Goal: Find specific page/section: Find specific page/section

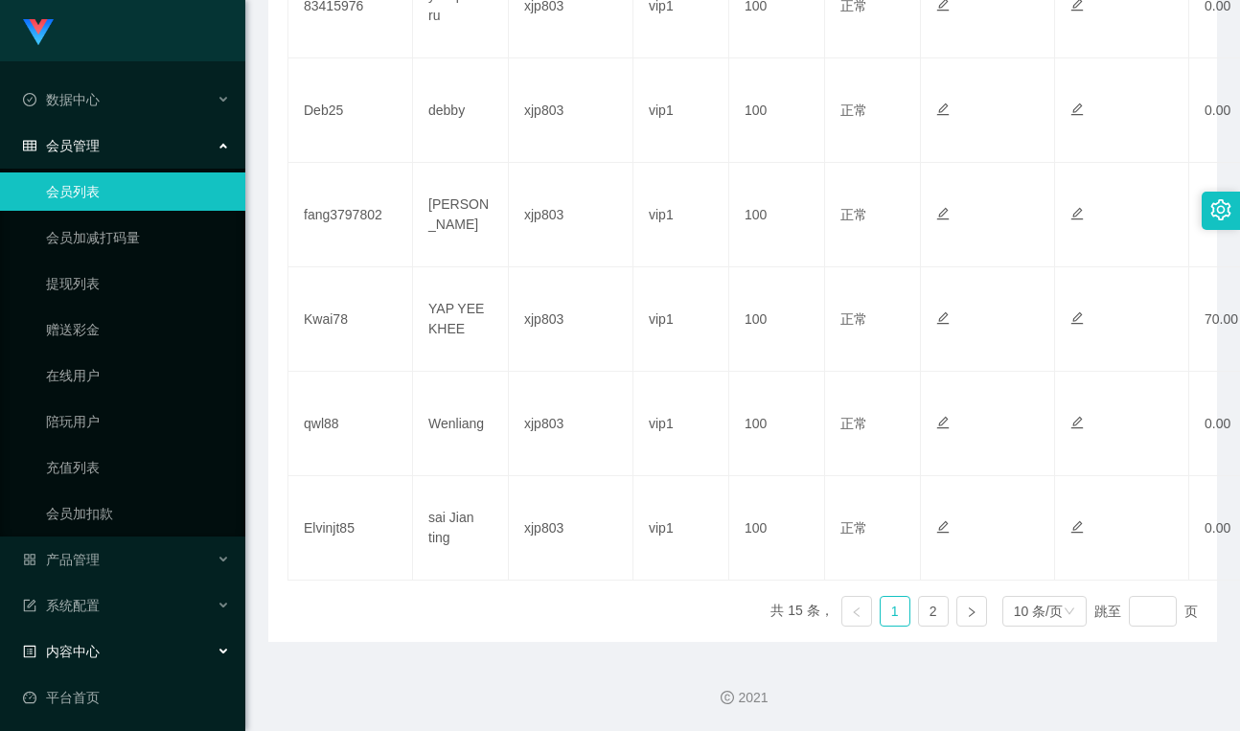
scroll to position [97, 0]
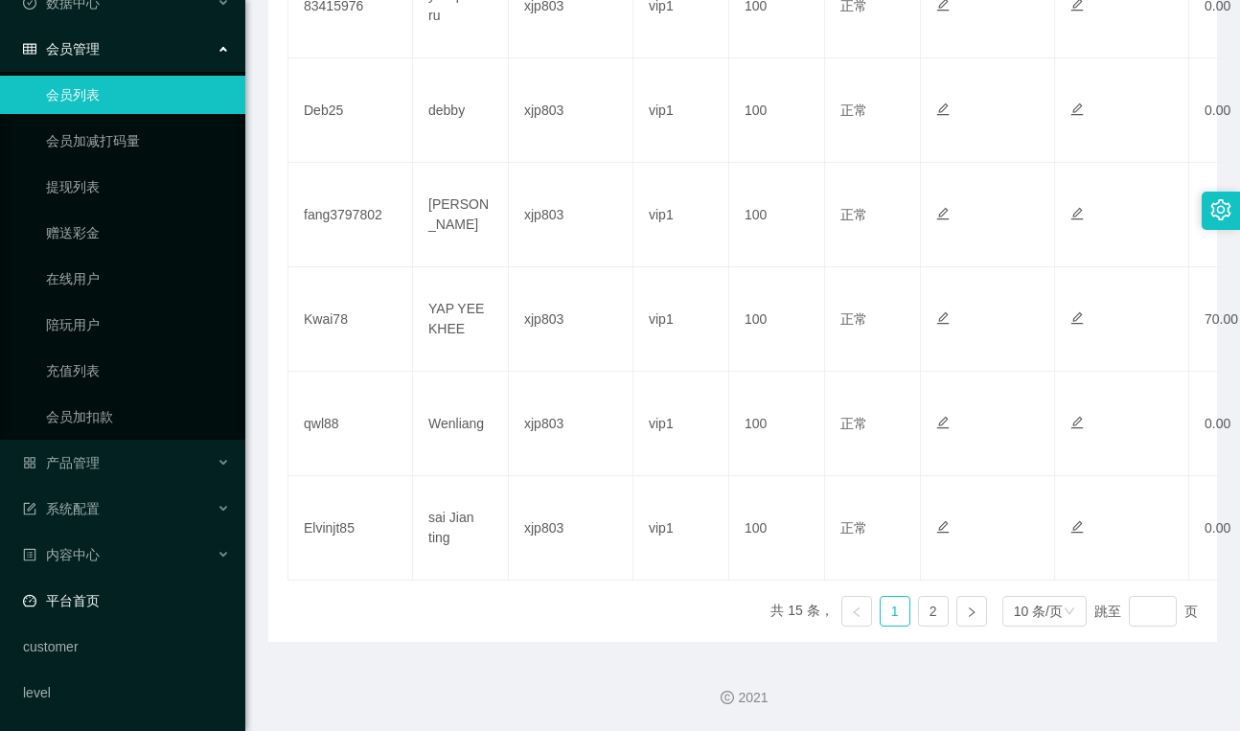
click at [107, 607] on link "平台首页" at bounding box center [126, 601] width 207 height 38
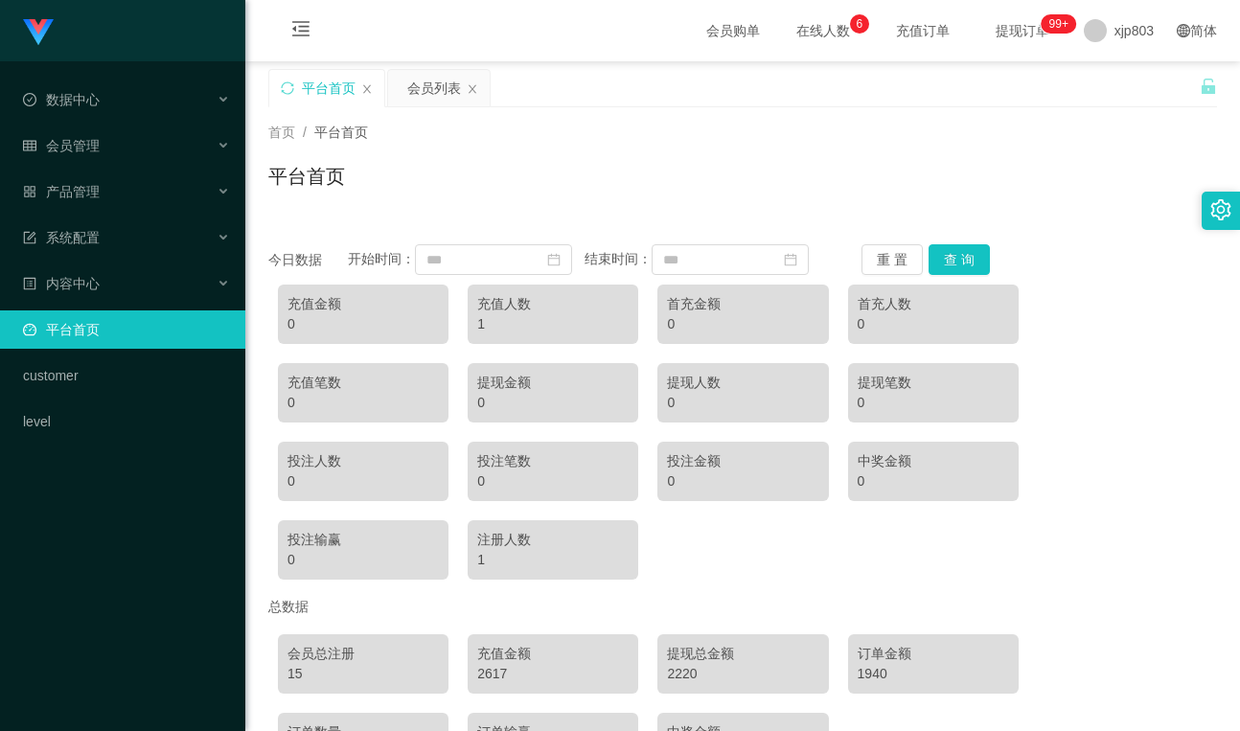
scroll to position [160, 0]
